Goal: Navigation & Orientation: Find specific page/section

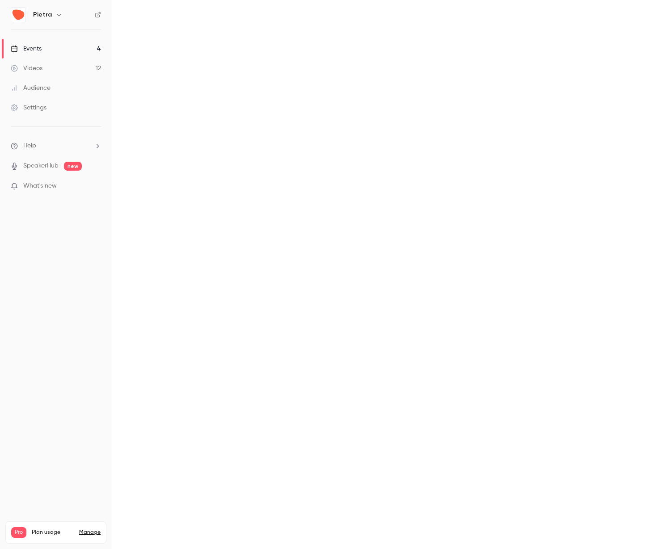
click at [86, 67] on link "Videos 12" at bounding box center [56, 69] width 112 height 20
click at [87, 47] on link "Events 4" at bounding box center [56, 49] width 112 height 20
